Goal: Book appointment/travel/reservation

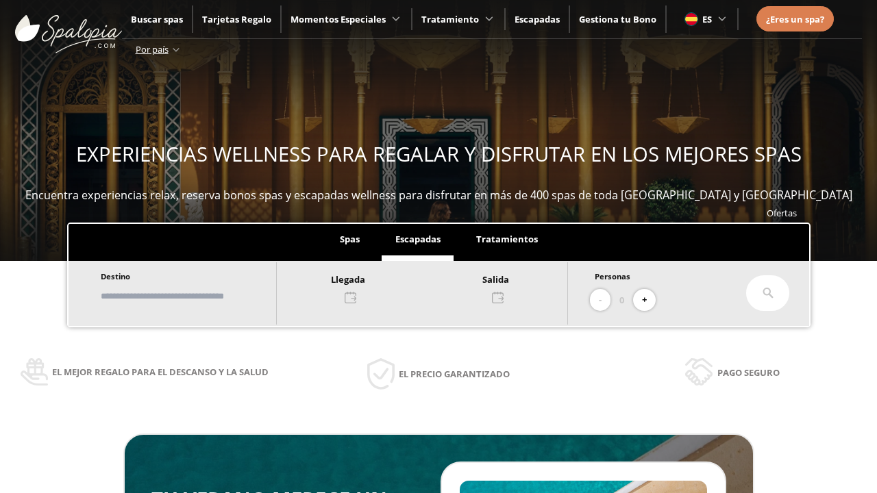
click at [193, 296] on input "text" at bounding box center [182, 296] width 171 height 24
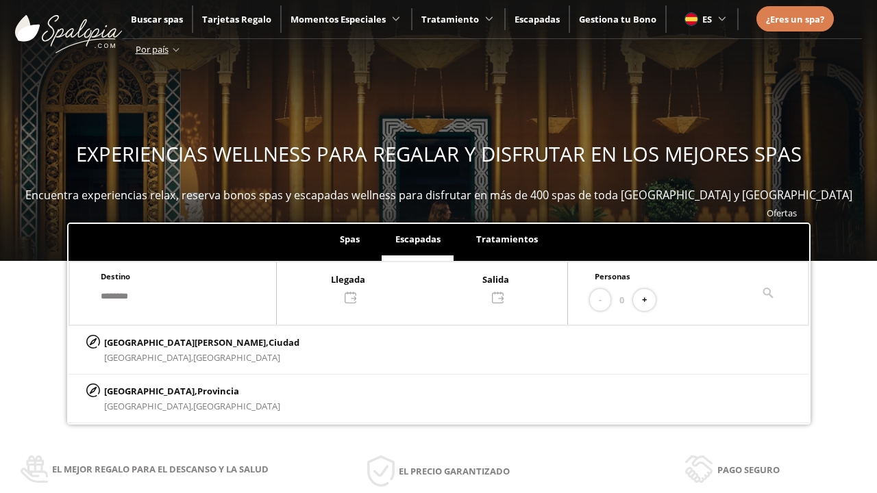
click at [436, 287] on div at bounding box center [422, 287] width 290 height 33
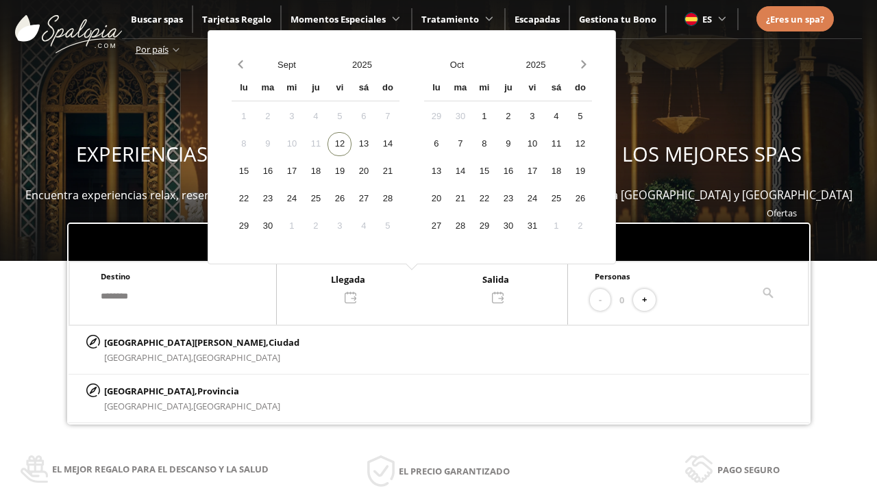
click at [399, 144] on div "14" at bounding box center [387, 144] width 24 height 24
click at [256, 171] on div "15" at bounding box center [244, 172] width 24 height 24
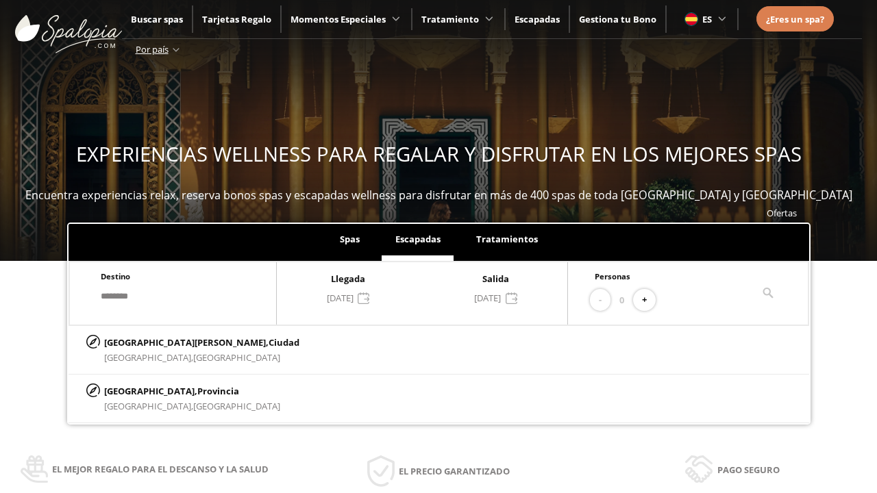
click at [649, 300] on button "+" at bounding box center [644, 300] width 23 height 23
click at [172, 342] on p "[GEOGRAPHIC_DATA][PERSON_NAME], [GEOGRAPHIC_DATA]" at bounding box center [201, 342] width 195 height 15
type input "**********"
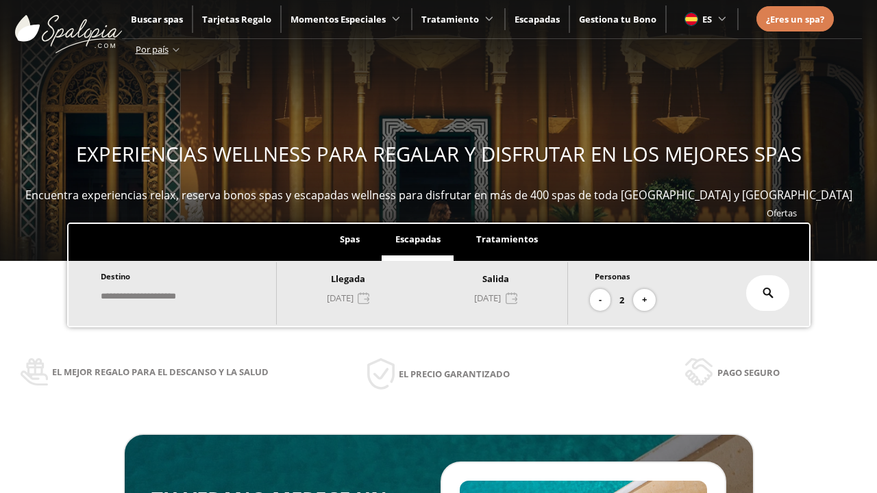
click at [768, 293] on icon at bounding box center [767, 293] width 11 height 11
